Goal: Transaction & Acquisition: Book appointment/travel/reservation

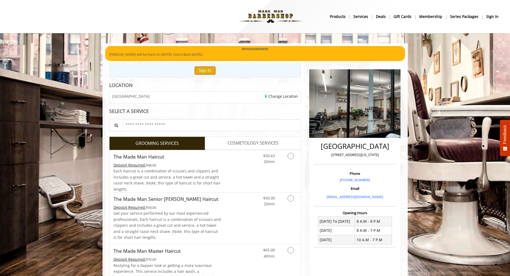
click at [206, 70] on button "Sign In" at bounding box center [205, 71] width 20 height 8
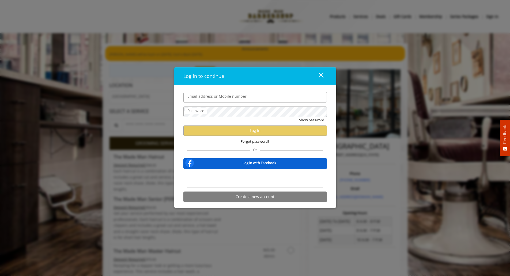
type input "**********"
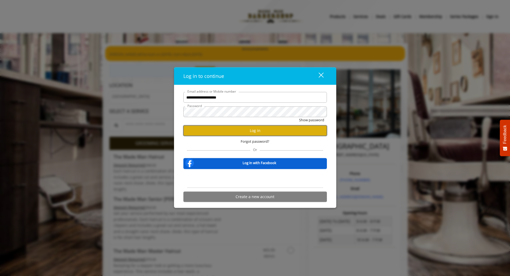
click at [254, 132] on button "Log in" at bounding box center [256, 130] width 144 height 10
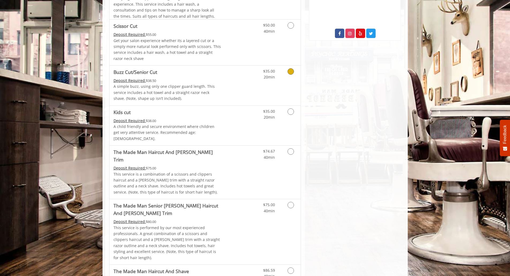
click at [277, 73] on div "$35.00 20min" at bounding box center [264, 73] width 30 height 15
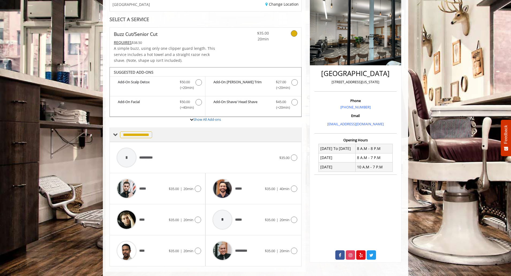
scroll to position [82, 0]
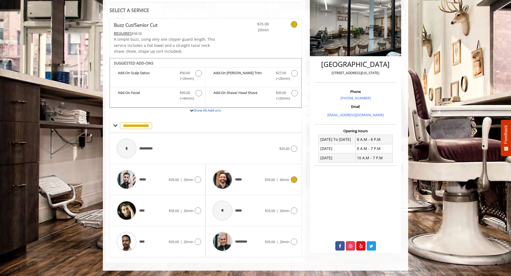
click at [272, 176] on div "***** $35.00 | 40min" at bounding box center [253, 179] width 87 height 25
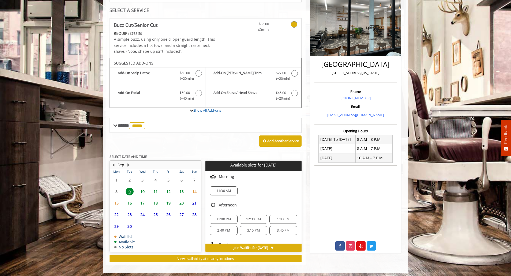
click at [129, 190] on span "9" at bounding box center [130, 192] width 8 height 8
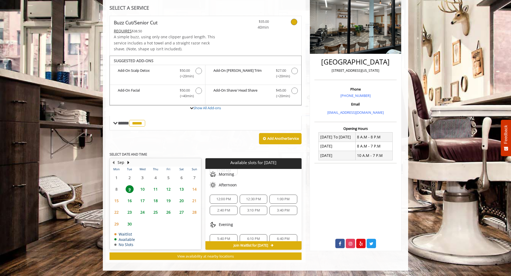
scroll to position [35, 0]
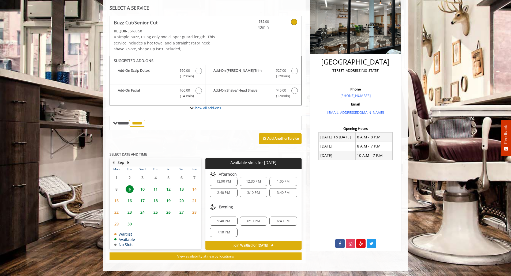
click at [282, 181] on span "1:00 PM" at bounding box center [283, 182] width 13 height 4
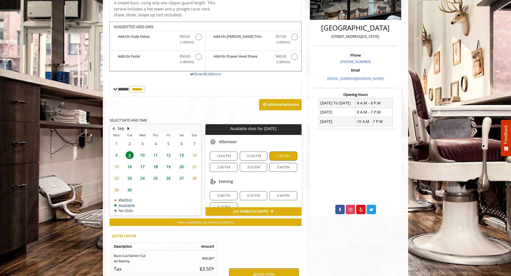
scroll to position [128, 0]
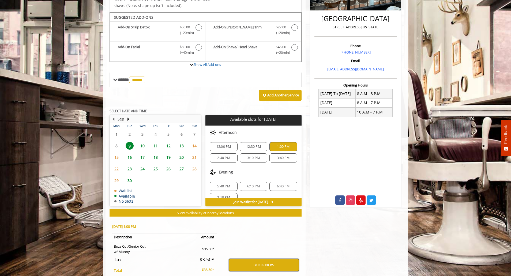
click at [257, 260] on button "BOOK NOW" at bounding box center [264, 265] width 70 height 12
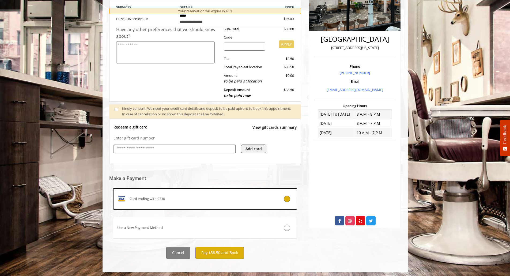
scroll to position [109, 0]
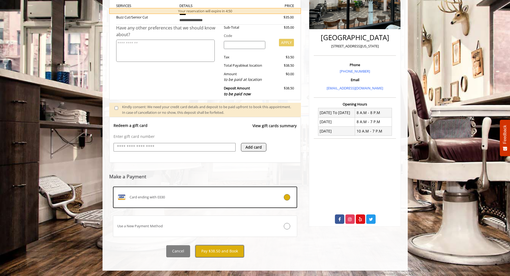
click at [230, 250] on button "Pay $38.50 and Book" at bounding box center [220, 251] width 48 height 12
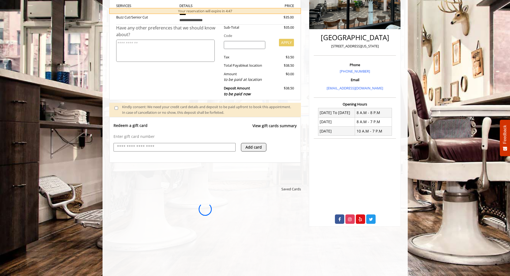
scroll to position [0, 0]
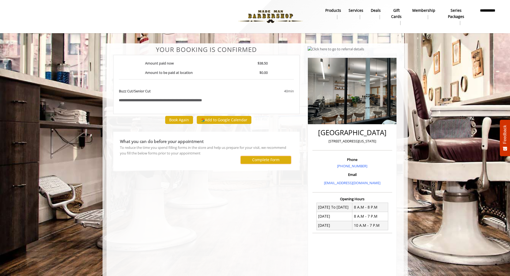
click at [275, 163] on button "Complete Form" at bounding box center [266, 160] width 50 height 8
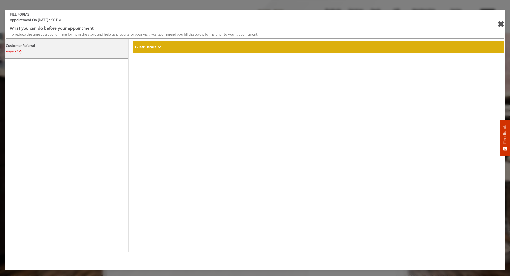
select select "***"
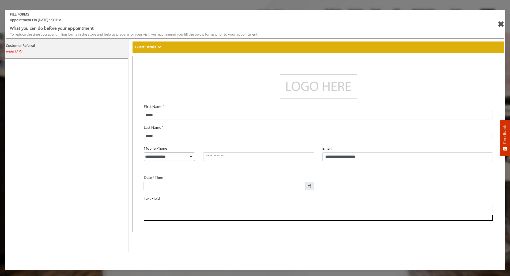
click at [498, 24] on div "✖" at bounding box center [501, 24] width 7 height 13
